Goal: Information Seeking & Learning: Learn about a topic

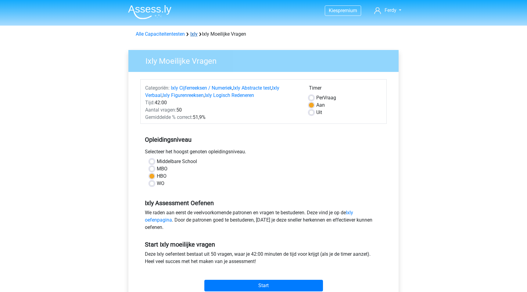
click at [196, 34] on link "Ixly" at bounding box center [193, 34] width 7 height 6
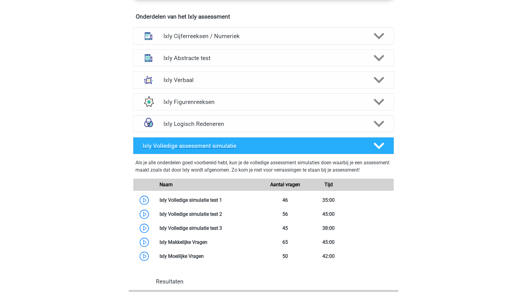
scroll to position [389, 0]
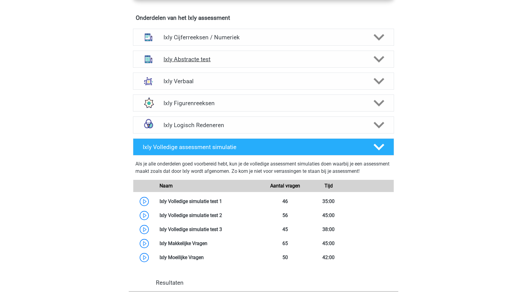
click at [377, 57] on icon at bounding box center [379, 59] width 11 height 11
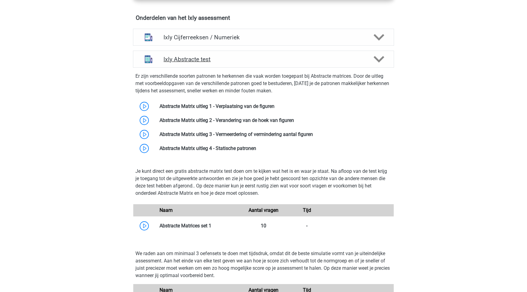
click at [377, 57] on icon at bounding box center [379, 59] width 11 height 11
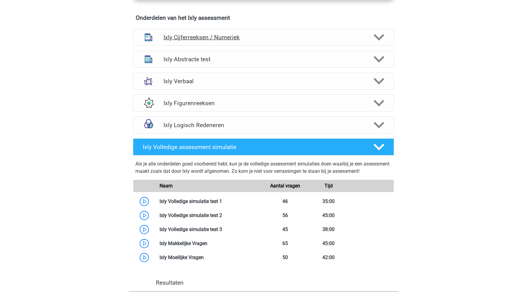
click at [382, 36] on polygon at bounding box center [379, 37] width 11 height 7
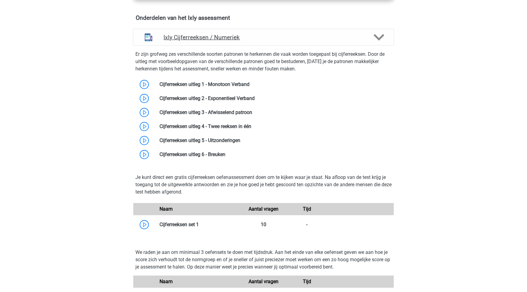
click at [382, 36] on polygon at bounding box center [379, 37] width 11 height 7
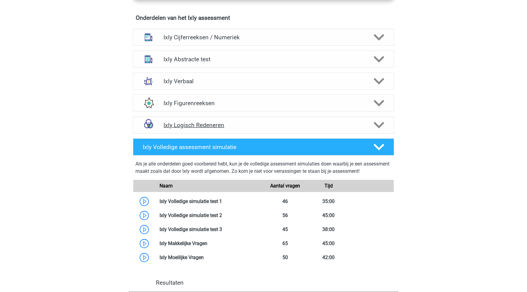
click at [377, 127] on icon at bounding box center [379, 125] width 11 height 11
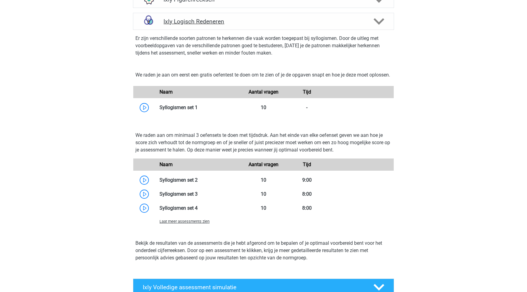
scroll to position [494, 0]
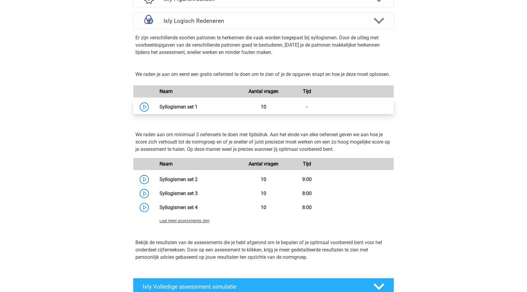
click at [198, 110] on link at bounding box center [198, 107] width 0 height 6
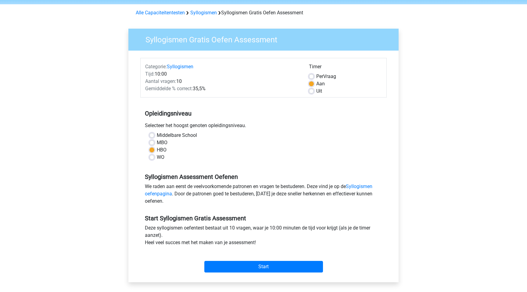
scroll to position [33, 0]
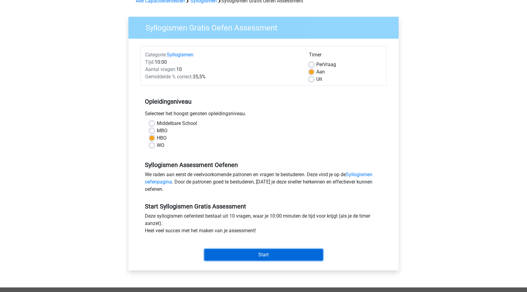
click at [271, 255] on input "Start" at bounding box center [263, 255] width 119 height 12
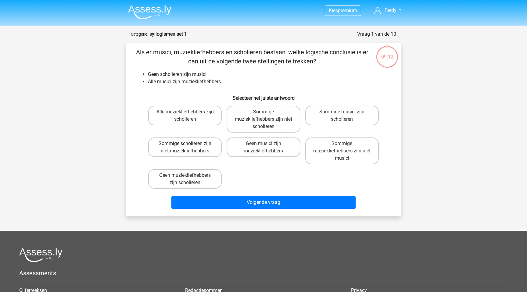
click at [202, 152] on label "Sommige scholieren zijn niet muziekliefhebbers" at bounding box center [185, 148] width 74 height 20
click at [189, 148] on input "Sommige scholieren zijn niet muziekliefhebbers" at bounding box center [187, 146] width 4 height 4
radio input "true"
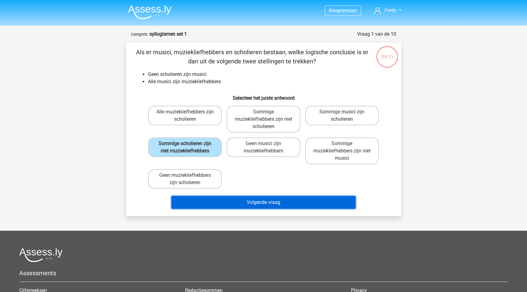
click at [238, 199] on button "Volgende vraag" at bounding box center [263, 202] width 185 height 13
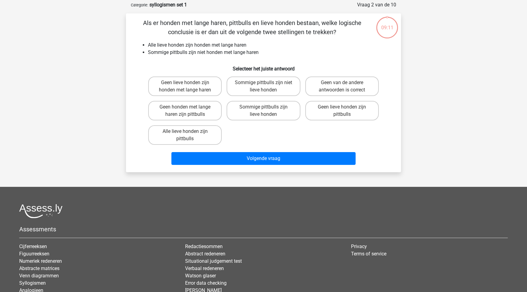
scroll to position [31, 0]
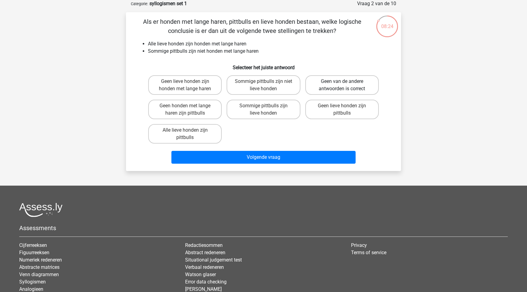
click at [341, 88] on label "Geen van de andere antwoorden is correct" at bounding box center [342, 85] width 74 height 20
click at [342, 85] on input "Geen van de andere antwoorden is correct" at bounding box center [344, 83] width 4 height 4
radio input "true"
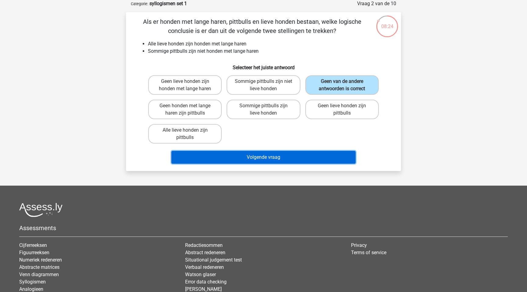
click at [251, 160] on button "Volgende vraag" at bounding box center [263, 157] width 185 height 13
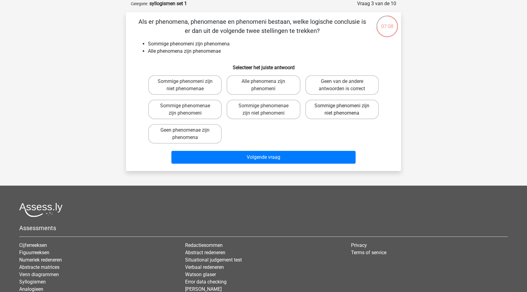
click at [340, 112] on label "Sommige phenomeni zijn niet phenomena" at bounding box center [342, 110] width 74 height 20
click at [342, 110] on input "Sommige phenomeni zijn niet phenomena" at bounding box center [344, 108] width 4 height 4
radio input "true"
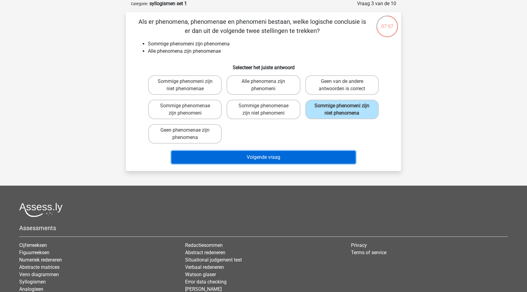
click at [287, 153] on button "Volgende vraag" at bounding box center [263, 157] width 185 height 13
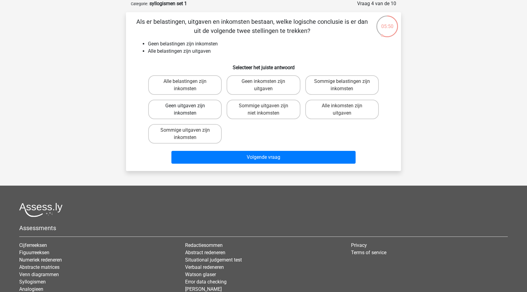
click at [199, 104] on label "Geen uitgaven zijn inkomsten" at bounding box center [185, 110] width 74 height 20
click at [189, 106] on input "Geen uitgaven zijn inkomsten" at bounding box center [187, 108] width 4 height 4
radio input "true"
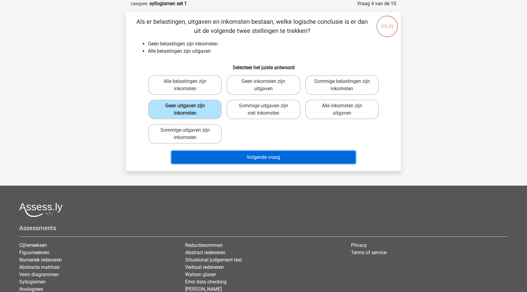
click at [225, 156] on button "Volgende vraag" at bounding box center [263, 157] width 185 height 13
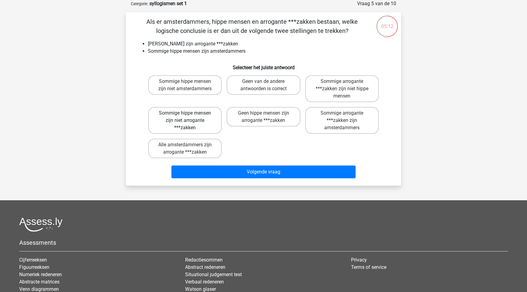
click at [196, 117] on label "Sommige hippe mensen zijn niet arrogante ***zakken" at bounding box center [185, 120] width 74 height 27
click at [189, 117] on input "Sommige hippe mensen zijn niet arrogante ***zakken" at bounding box center [187, 115] width 4 height 4
radio input "true"
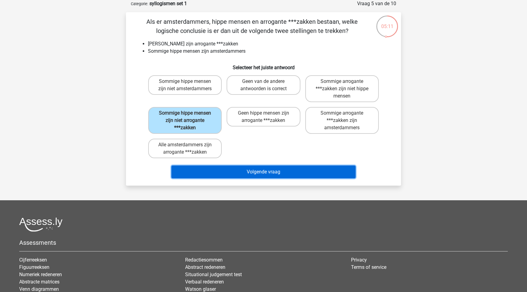
click at [253, 178] on button "Volgende vraag" at bounding box center [263, 172] width 185 height 13
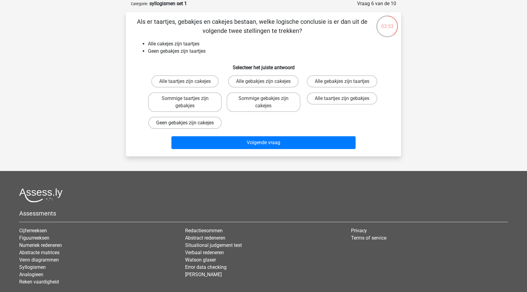
click at [183, 129] on label "Geen gebakjes zijn cakejes" at bounding box center [185, 123] width 74 height 12
click at [185, 127] on input "Geen gebakjes zijn cakejes" at bounding box center [187, 125] width 4 height 4
radio input "true"
click at [231, 152] on div "Volgende vraag" at bounding box center [263, 143] width 235 height 15
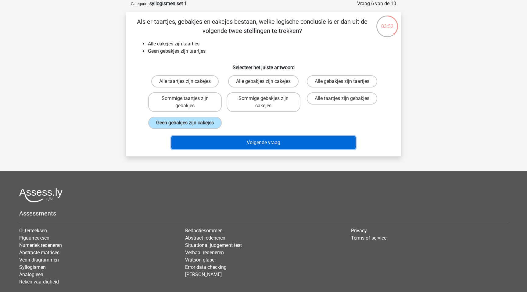
click at [235, 149] on button "Volgende vraag" at bounding box center [263, 142] width 185 height 13
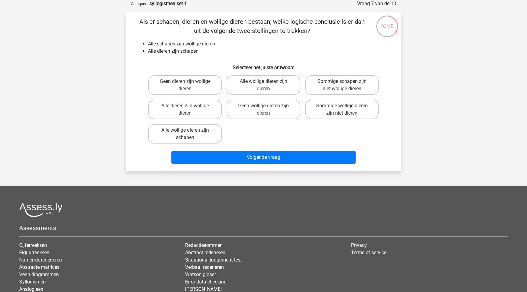
click at [201, 120] on div "Alle dieren zijn wollige dieren" at bounding box center [185, 109] width 78 height 24
click at [200, 114] on label "Alle dieren zijn wollige dieren" at bounding box center [185, 110] width 74 height 20
click at [189, 110] on input "Alle dieren zijn wollige dieren" at bounding box center [187, 108] width 4 height 4
radio input "true"
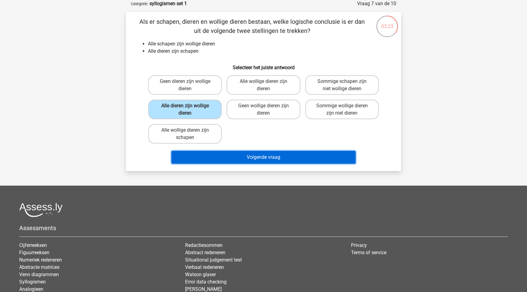
click at [236, 154] on button "Volgende vraag" at bounding box center [263, 157] width 185 height 13
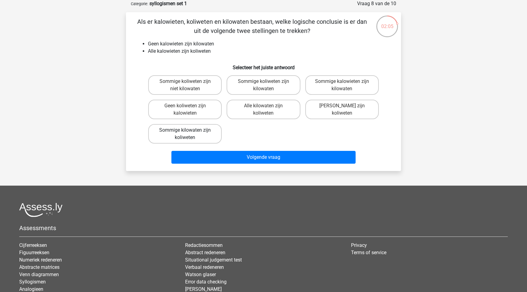
click at [189, 131] on label "Sommige kilowaten zijn koliweten" at bounding box center [185, 134] width 74 height 20
click at [189, 131] on input "Sommige kilowaten zijn koliweten" at bounding box center [187, 132] width 4 height 4
radio input "true"
click at [249, 110] on label "Alle kilowaten zijn koliweten" at bounding box center [264, 110] width 74 height 20
click at [264, 110] on input "Alle kilowaten zijn koliweten" at bounding box center [266, 108] width 4 height 4
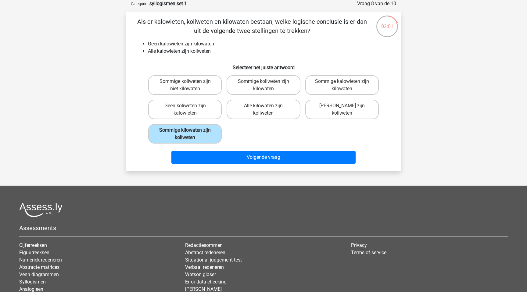
radio input "true"
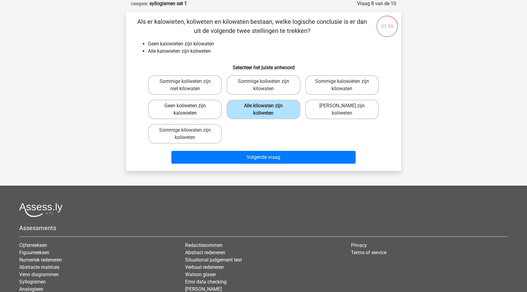
click at [203, 107] on label "Geen koliweten zijn kalowieten" at bounding box center [185, 110] width 74 height 20
click at [189, 107] on input "Geen koliweten zijn kalowieten" at bounding box center [187, 108] width 4 height 4
radio input "true"
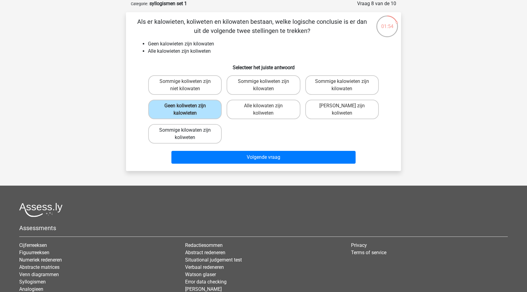
click at [205, 131] on label "Sommige kilowaten zijn koliweten" at bounding box center [185, 134] width 74 height 20
click at [189, 131] on input "Sommige kilowaten zijn koliweten" at bounding box center [187, 132] width 4 height 4
radio input "true"
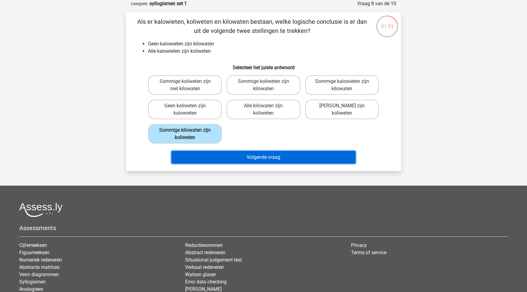
click at [254, 158] on button "Volgende vraag" at bounding box center [263, 157] width 185 height 13
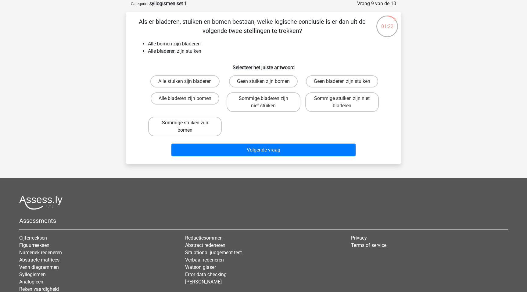
click at [199, 130] on label "Sommige stuiken zijn bomen" at bounding box center [185, 127] width 74 height 20
click at [189, 127] on input "Sommige stuiken zijn bomen" at bounding box center [187, 125] width 4 height 4
radio input "true"
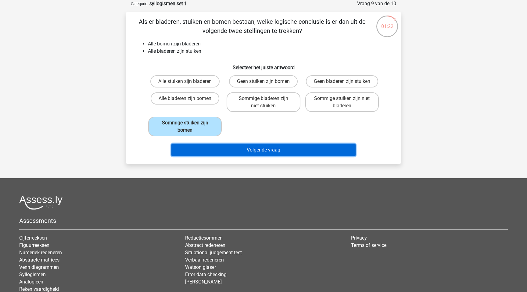
click at [217, 147] on button "Volgende vraag" at bounding box center [263, 150] width 185 height 13
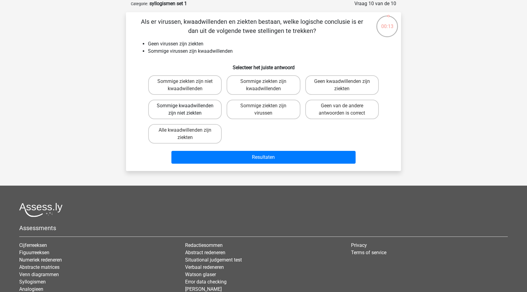
click at [195, 106] on label "Sommige kwaadwillenden zijn niet ziekten" at bounding box center [185, 110] width 74 height 20
click at [189, 106] on input "Sommige kwaadwillenden zijn niet ziekten" at bounding box center [187, 108] width 4 height 4
radio input "true"
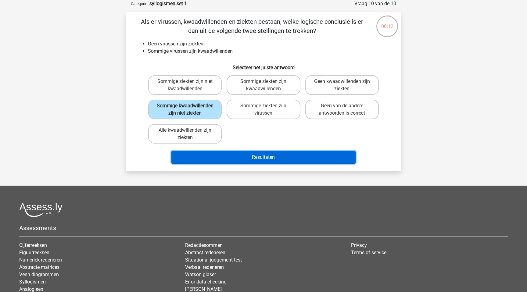
click at [242, 160] on button "Resultaten" at bounding box center [263, 157] width 185 height 13
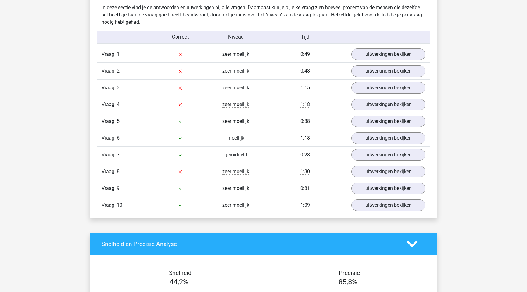
scroll to position [483, 0]
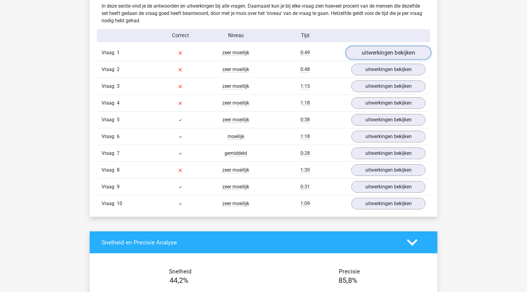
click at [379, 50] on link "uitwerkingen bekijken" at bounding box center [388, 52] width 85 height 13
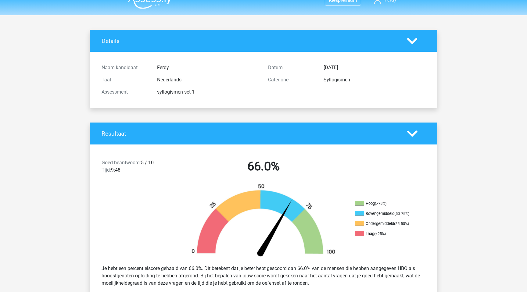
scroll to position [14, 0]
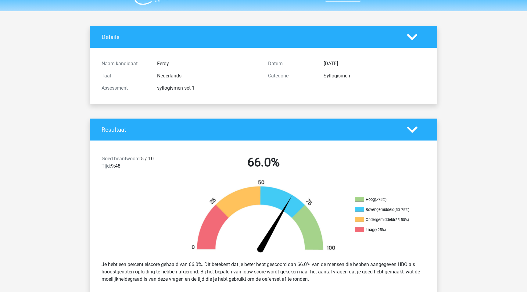
click at [410, 127] on icon at bounding box center [412, 129] width 11 height 11
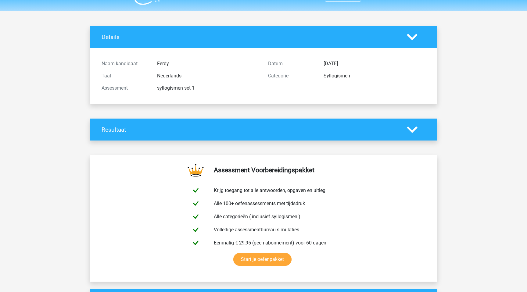
click at [410, 127] on icon at bounding box center [412, 129] width 11 height 11
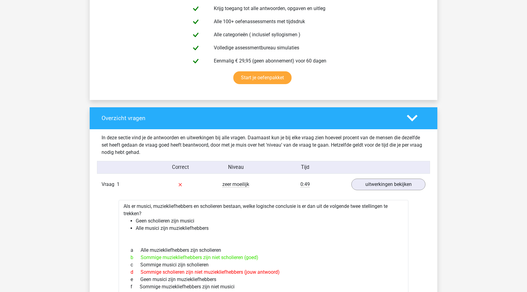
scroll to position [352, 0]
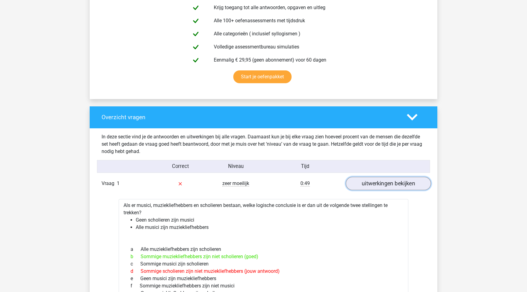
click at [402, 185] on link "uitwerkingen bekijken" at bounding box center [388, 183] width 85 height 13
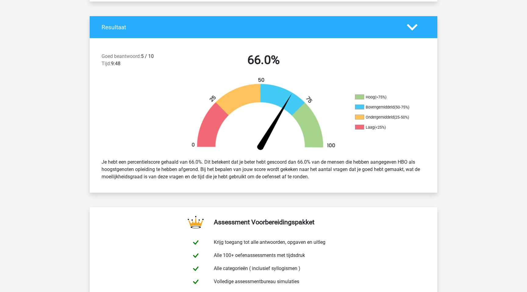
scroll to position [116, 0]
